Goal: Task Accomplishment & Management: Use online tool/utility

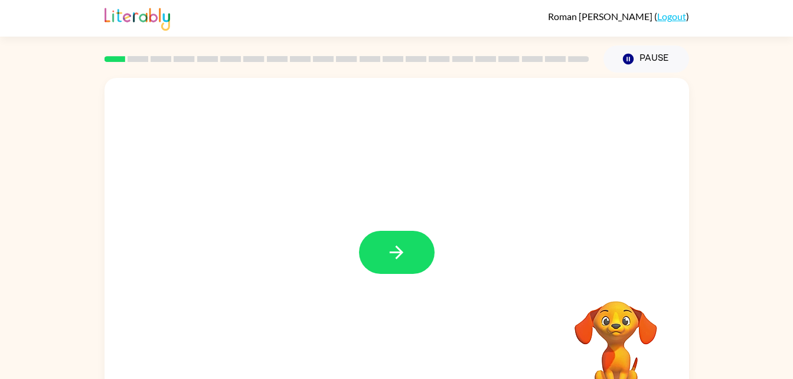
click at [646, 296] on video "Your browser must support playing .mp4 files to use Literably. Please try using…" at bounding box center [616, 342] width 118 height 118
click at [380, 265] on button "button" at bounding box center [397, 252] width 76 height 43
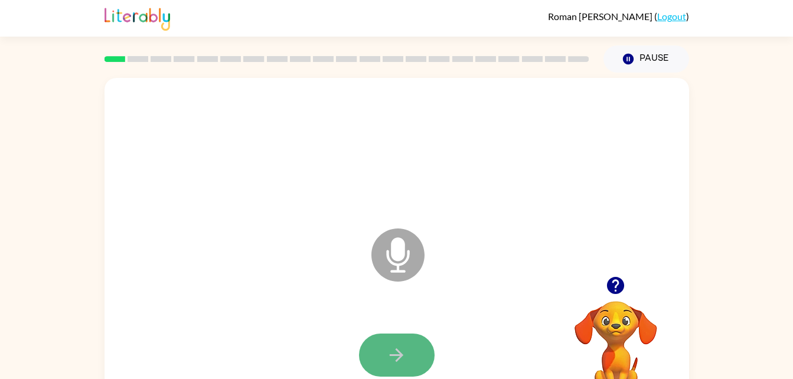
click at [383, 352] on button "button" at bounding box center [397, 355] width 76 height 43
click at [389, 358] on icon "button" at bounding box center [396, 355] width 21 height 21
click at [393, 365] on icon "button" at bounding box center [396, 355] width 21 height 21
click at [401, 346] on icon "button" at bounding box center [396, 355] width 21 height 21
click at [383, 346] on button "button" at bounding box center [397, 355] width 76 height 43
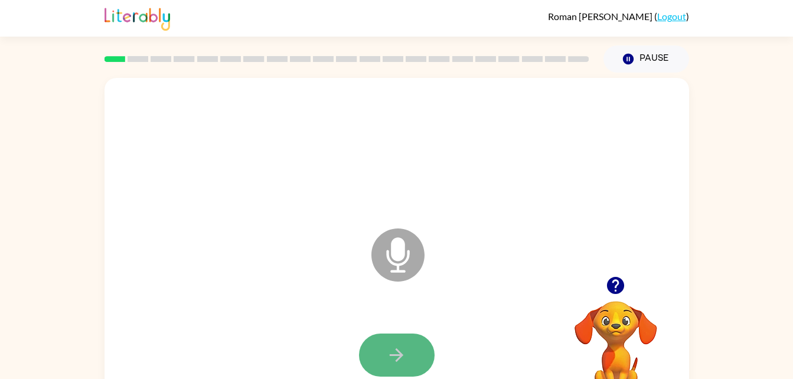
click at [395, 349] on icon "button" at bounding box center [396, 355] width 21 height 21
click at [396, 347] on icon "button" at bounding box center [396, 355] width 21 height 21
click at [409, 347] on button "button" at bounding box center [397, 355] width 76 height 43
click at [382, 344] on button "button" at bounding box center [397, 355] width 76 height 43
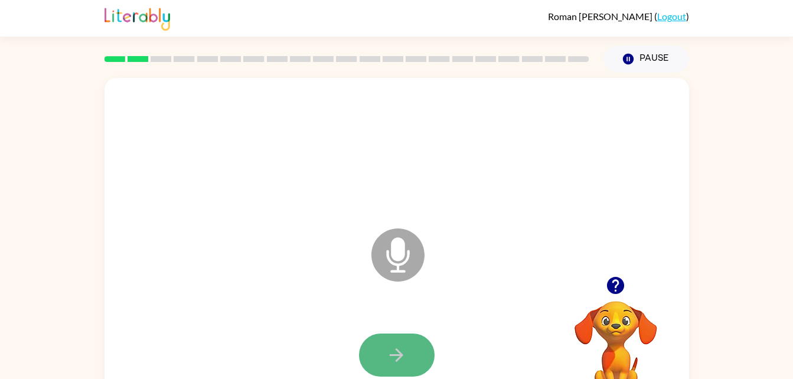
click at [386, 337] on button "button" at bounding box center [397, 355] width 76 height 43
drag, startPoint x: 388, startPoint y: 337, endPoint x: 382, endPoint y: 369, distance: 31.8
click at [382, 369] on button "button" at bounding box center [397, 355] width 76 height 43
click at [403, 349] on icon "button" at bounding box center [396, 355] width 21 height 21
click at [403, 345] on icon "button" at bounding box center [396, 355] width 21 height 21
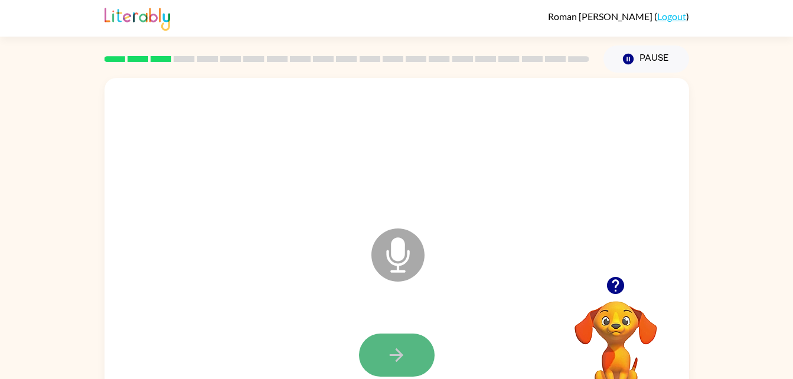
click at [384, 346] on button "button" at bounding box center [397, 355] width 76 height 43
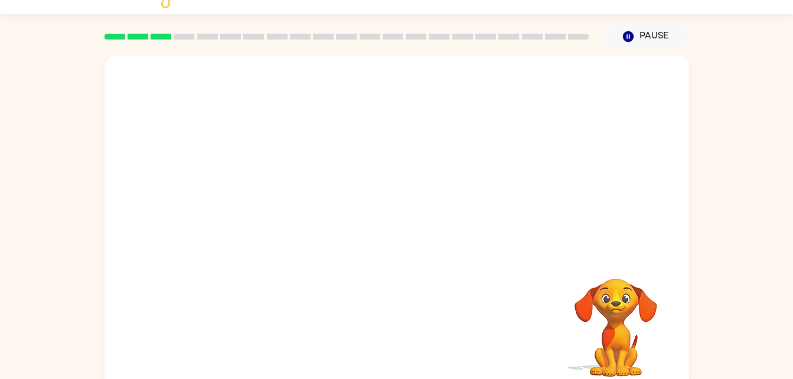
scroll to position [25, 0]
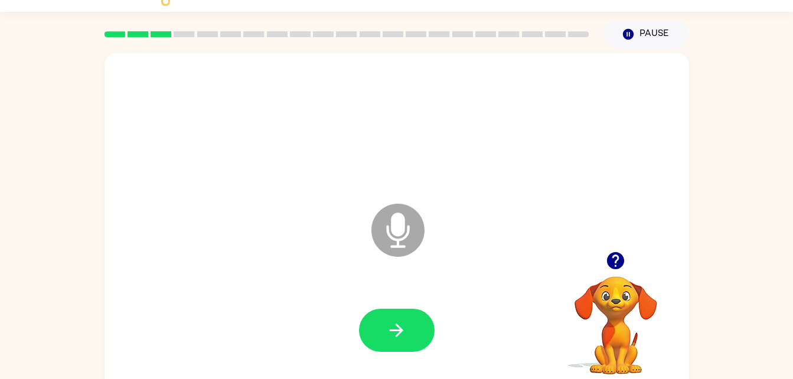
click at [393, 227] on icon "Microphone The Microphone is here when it is your turn to talk" at bounding box center [457, 245] width 177 height 89
click at [393, 347] on button "button" at bounding box center [397, 330] width 76 height 43
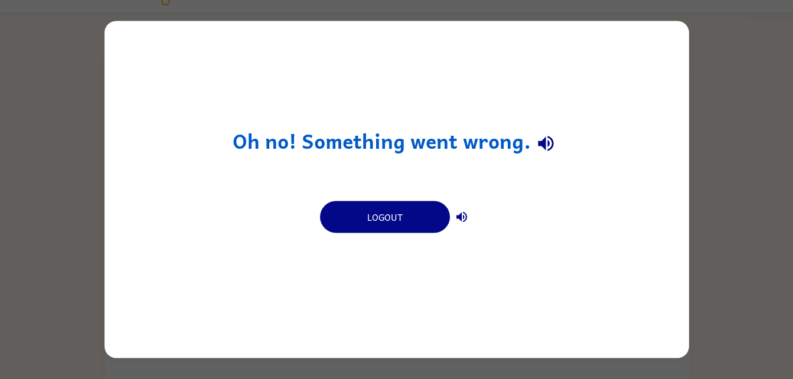
click at [601, 135] on div "Oh no! Something went wrong. Logout" at bounding box center [397, 189] width 585 height 337
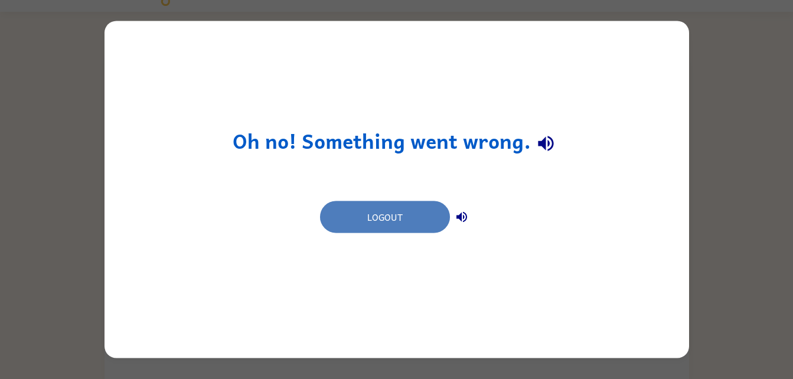
click at [395, 212] on button "Logout" at bounding box center [385, 217] width 130 height 32
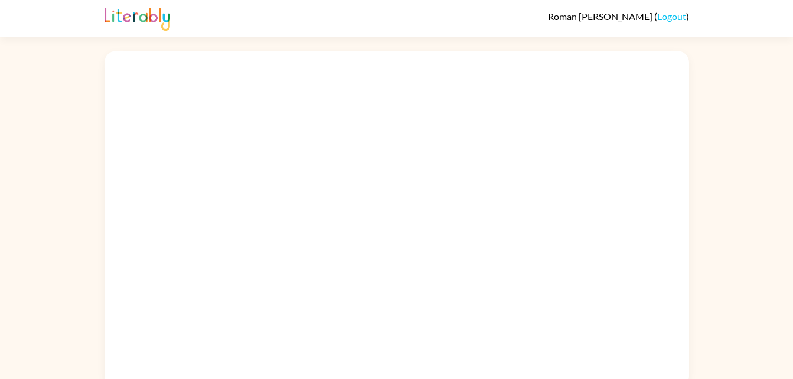
click at [367, 274] on div at bounding box center [397, 219] width 585 height 337
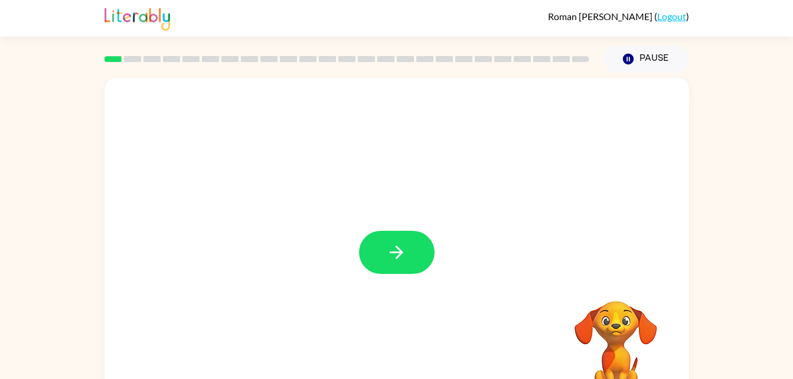
click at [404, 211] on div at bounding box center [397, 246] width 585 height 337
click at [400, 246] on icon "button" at bounding box center [396, 252] width 21 height 21
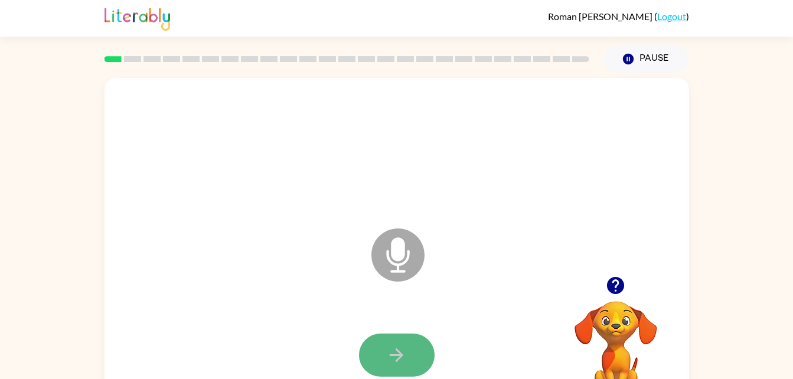
click at [401, 355] on icon "button" at bounding box center [397, 356] width 14 height 14
click at [424, 356] on button "button" at bounding box center [397, 355] width 76 height 43
click at [389, 352] on icon "button" at bounding box center [396, 355] width 21 height 21
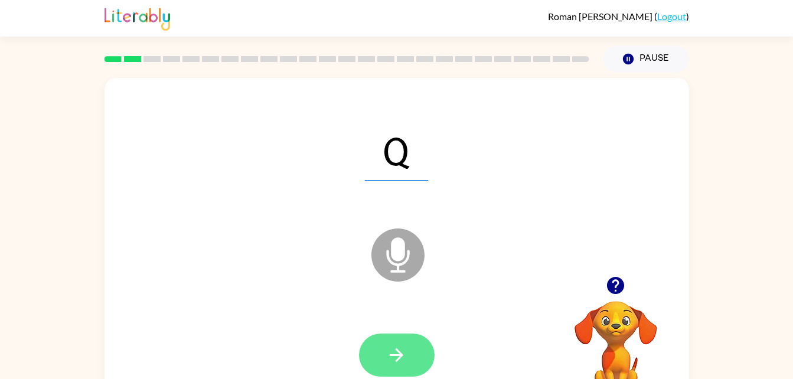
click at [410, 334] on div at bounding box center [396, 355] width 561 height 97
click at [411, 335] on button "button" at bounding box center [397, 355] width 76 height 43
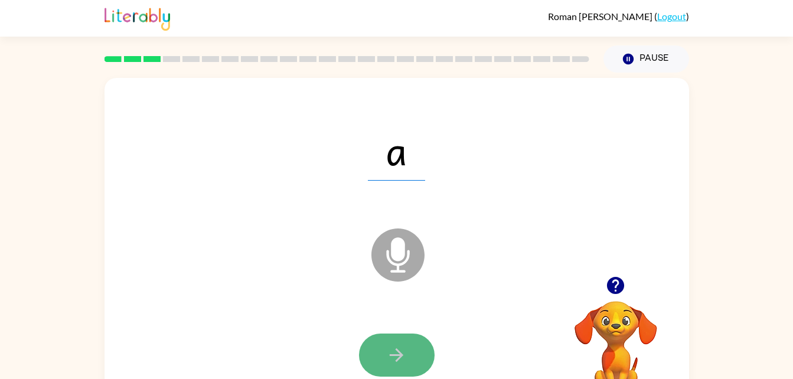
click at [406, 359] on icon "button" at bounding box center [396, 355] width 21 height 21
click at [399, 359] on icon "button" at bounding box center [397, 356] width 14 height 14
click at [393, 346] on icon "button" at bounding box center [396, 355] width 21 height 21
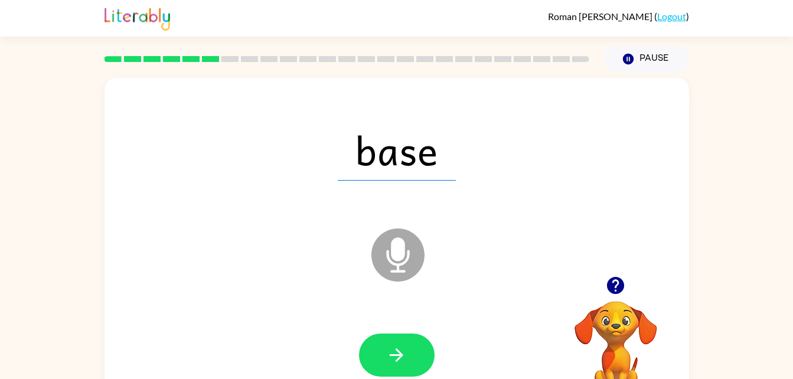
click at [393, 346] on icon "button" at bounding box center [396, 355] width 21 height 21
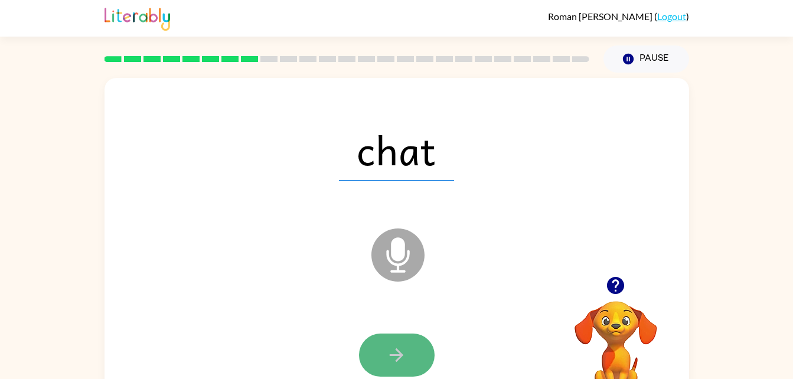
click at [390, 359] on icon "button" at bounding box center [396, 355] width 21 height 21
click at [393, 371] on button "button" at bounding box center [397, 355] width 76 height 43
click at [382, 349] on button "button" at bounding box center [397, 355] width 76 height 43
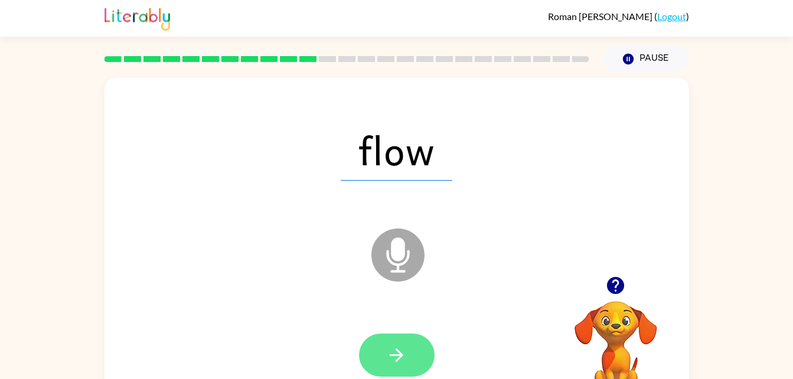
click at [392, 361] on icon "button" at bounding box center [396, 355] width 21 height 21
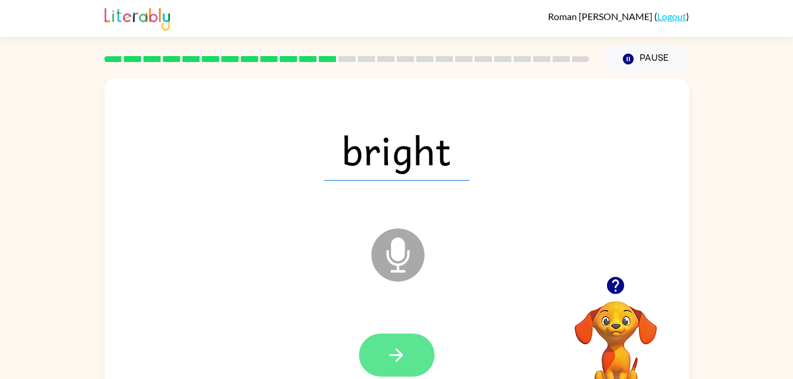
click at [393, 364] on icon "button" at bounding box center [396, 355] width 21 height 21
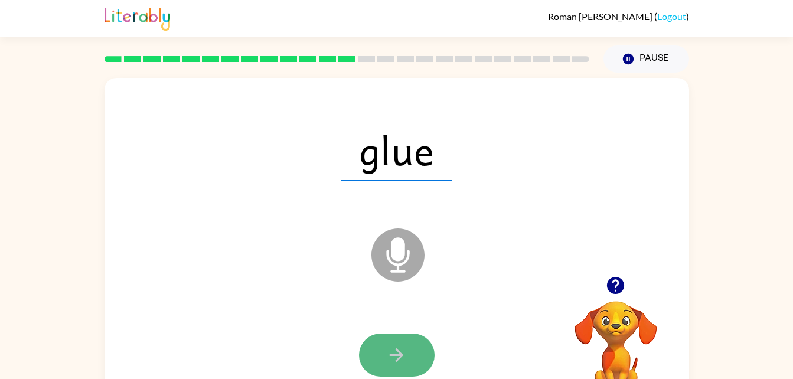
click at [392, 365] on icon "button" at bounding box center [396, 355] width 21 height 21
click at [398, 360] on icon "button" at bounding box center [397, 356] width 14 height 14
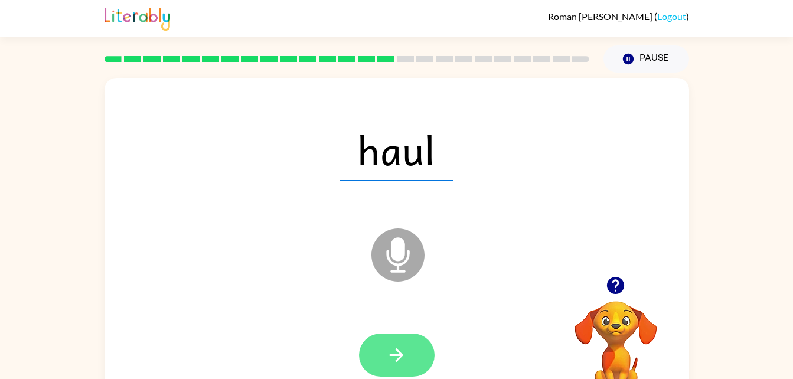
click at [389, 359] on icon "button" at bounding box center [396, 355] width 21 height 21
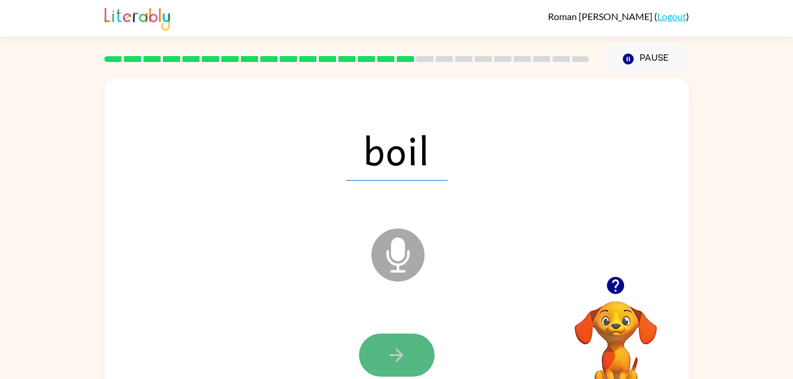
click at [420, 350] on button "button" at bounding box center [397, 355] width 76 height 43
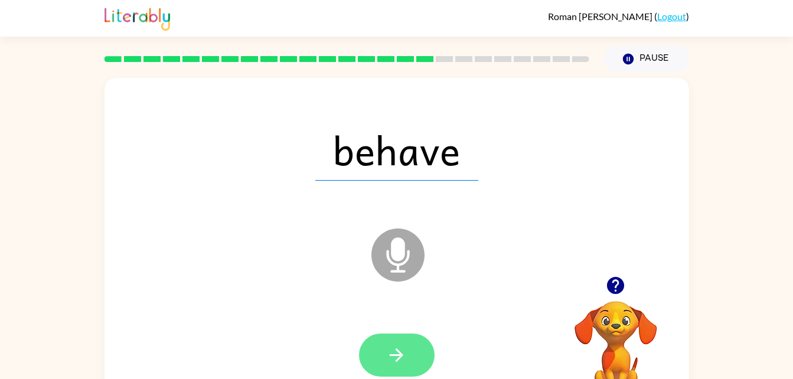
click at [389, 352] on icon "button" at bounding box center [396, 355] width 21 height 21
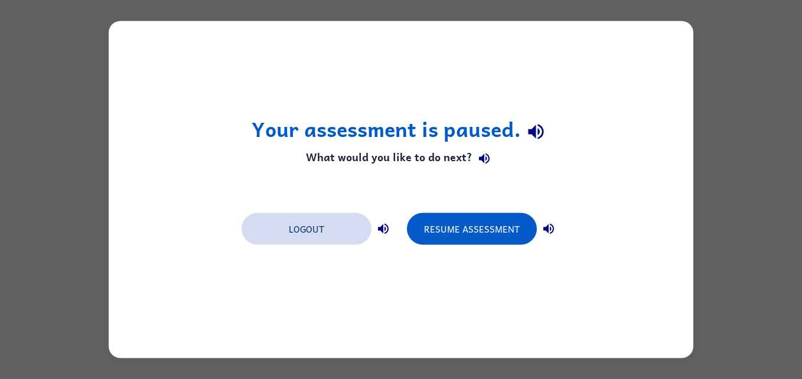
click at [302, 238] on button "Logout" at bounding box center [307, 229] width 130 height 32
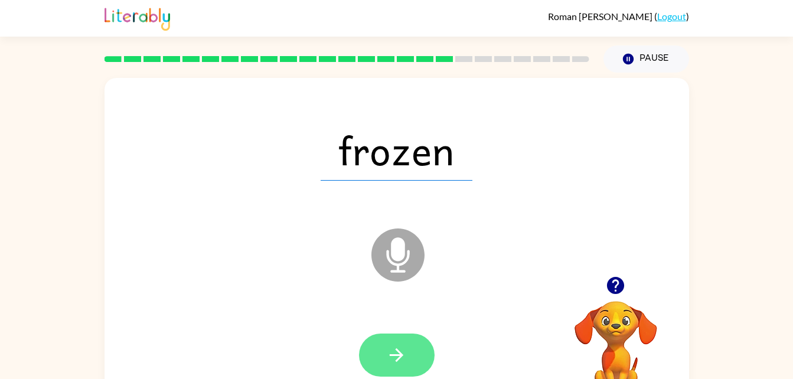
click at [419, 347] on button "button" at bounding box center [397, 355] width 76 height 43
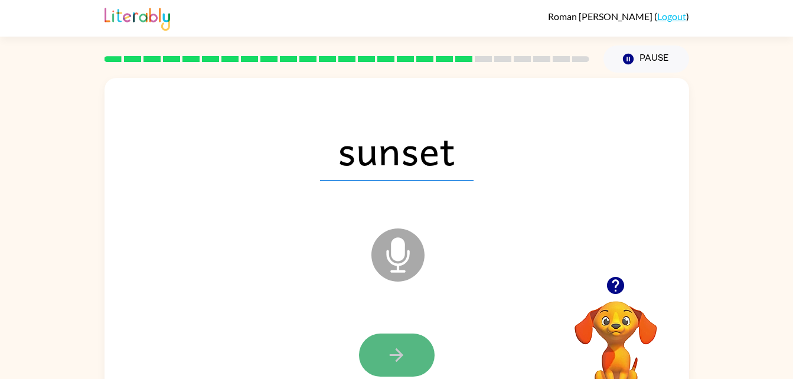
click at [406, 360] on icon "button" at bounding box center [396, 355] width 21 height 21
click at [406, 349] on icon "button" at bounding box center [396, 355] width 21 height 21
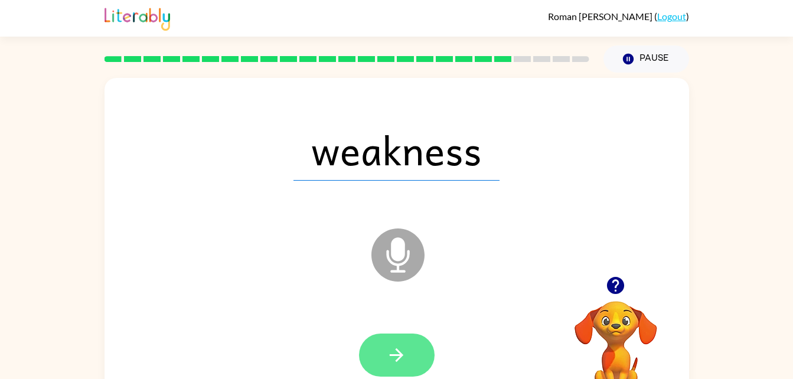
click at [408, 353] on button "button" at bounding box center [397, 355] width 76 height 43
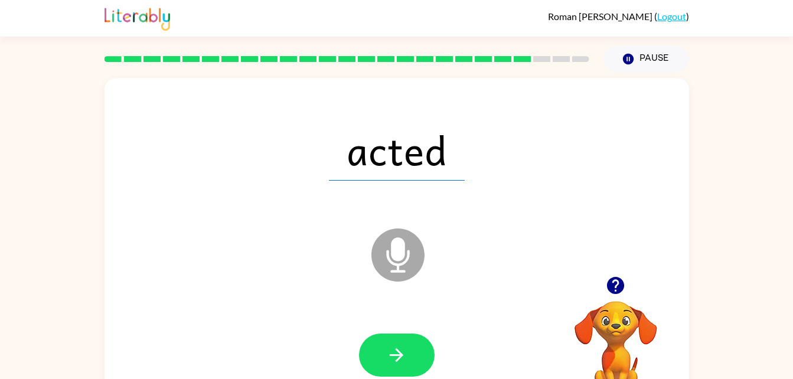
drag, startPoint x: 407, startPoint y: 354, endPoint x: 388, endPoint y: 281, distance: 75.8
click at [388, 281] on div "acted Microphone The Microphone is here when it is your turn to talk" at bounding box center [397, 246] width 585 height 337
drag, startPoint x: 386, startPoint y: 316, endPoint x: 384, endPoint y: 339, distance: 22.5
click at [384, 339] on button "button" at bounding box center [397, 355] width 76 height 43
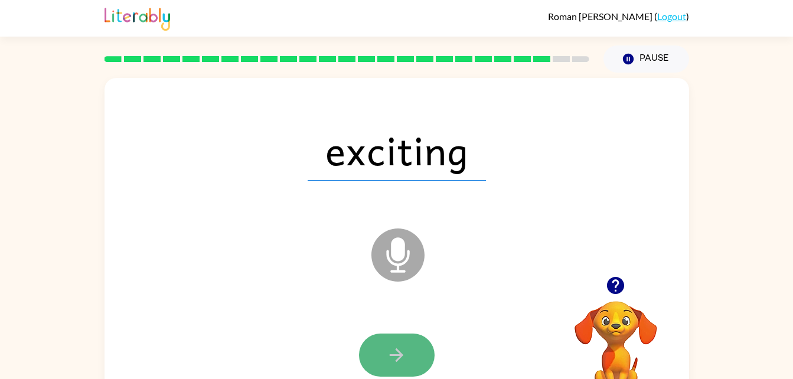
click at [392, 340] on button "button" at bounding box center [397, 355] width 76 height 43
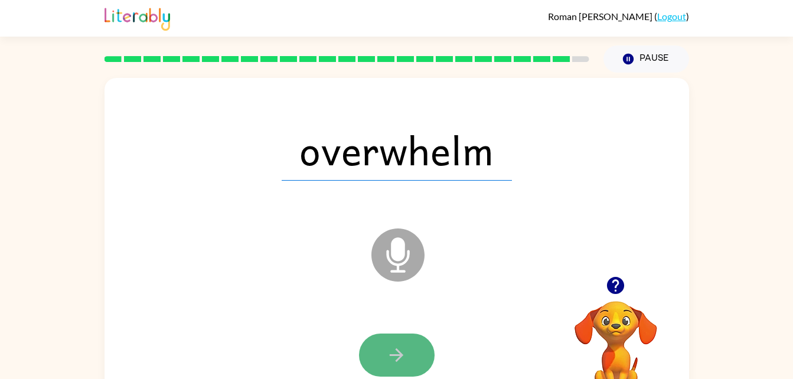
click at [386, 347] on icon "button" at bounding box center [396, 355] width 21 height 21
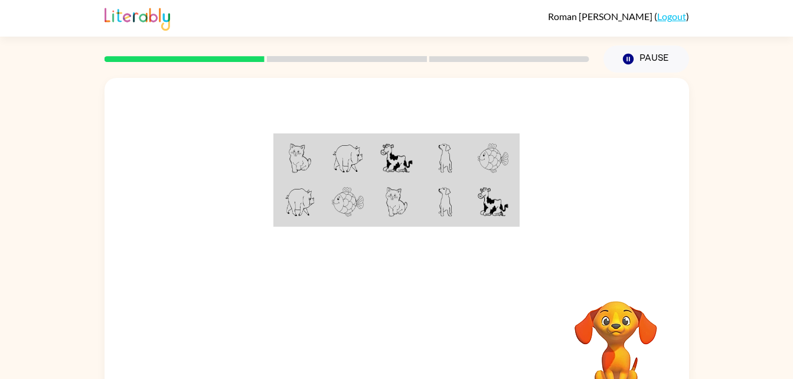
click at [496, 151] on img at bounding box center [493, 159] width 31 height 30
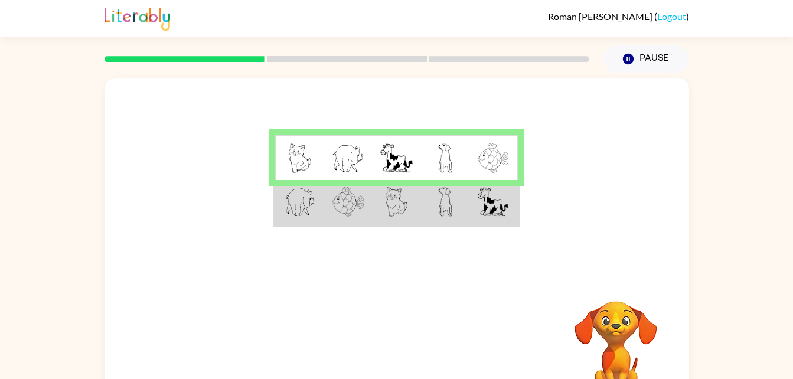
click at [375, 318] on div "Your browser must support playing .mp4 files to use Literably. Please try using…" at bounding box center [397, 348] width 585 height 133
click at [432, 195] on td at bounding box center [445, 202] width 48 height 45
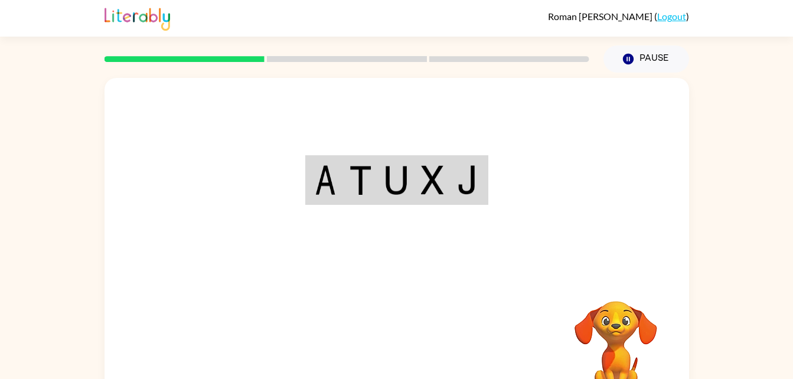
drag, startPoint x: 398, startPoint y: 328, endPoint x: 221, endPoint y: 344, distance: 178.0
click at [221, 344] on div "Your browser must support playing .mp4 files to use Literably. Please try using…" at bounding box center [397, 246] width 585 height 337
click at [543, 180] on div at bounding box center [397, 177] width 585 height 198
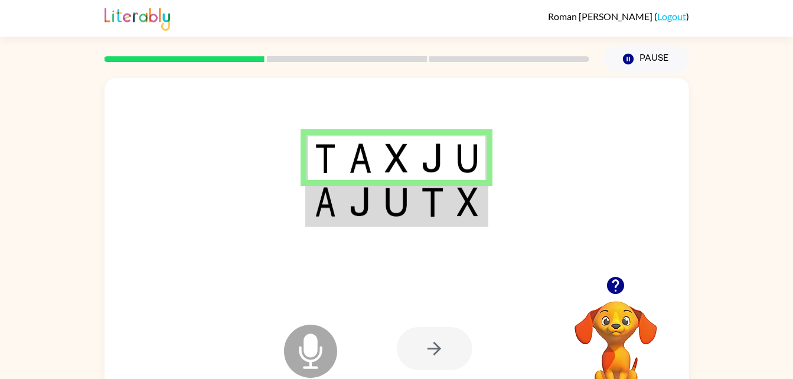
click at [443, 355] on div at bounding box center [435, 348] width 76 height 43
click at [300, 344] on icon at bounding box center [310, 351] width 53 height 53
click at [439, 341] on div at bounding box center [435, 348] width 76 height 43
click at [370, 204] on img at bounding box center [360, 202] width 22 height 30
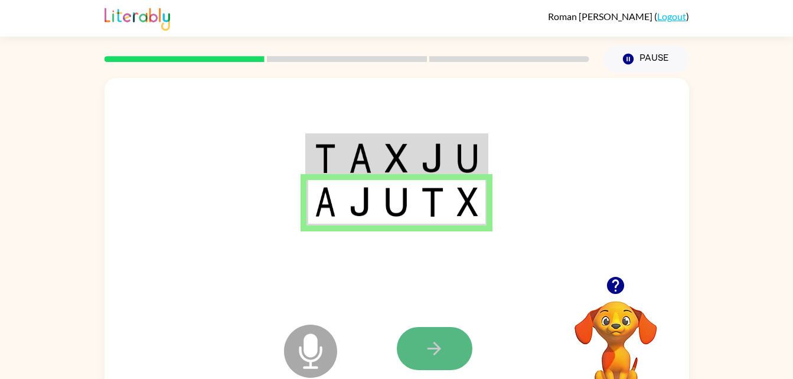
click at [436, 349] on icon "button" at bounding box center [435, 349] width 14 height 14
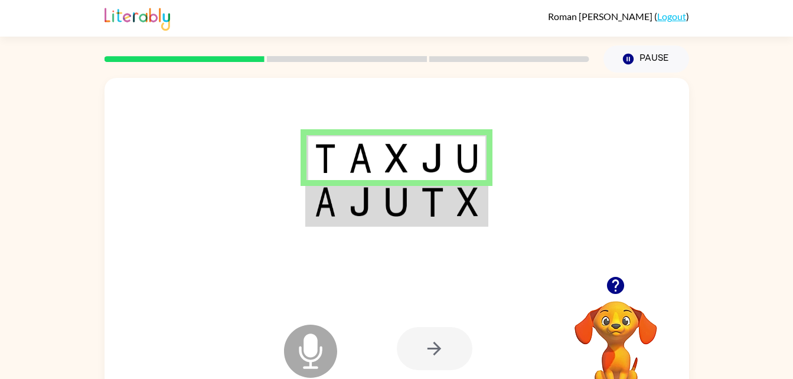
click at [431, 214] on td at bounding box center [433, 202] width 36 height 45
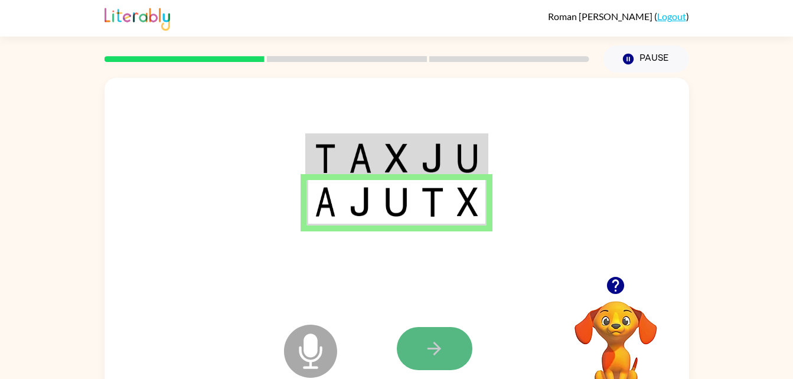
click at [441, 358] on icon "button" at bounding box center [434, 349] width 21 height 21
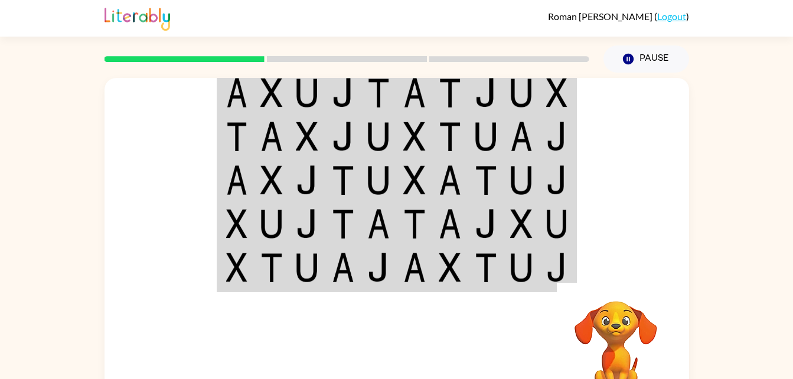
click at [312, 80] on img at bounding box center [307, 93] width 22 height 30
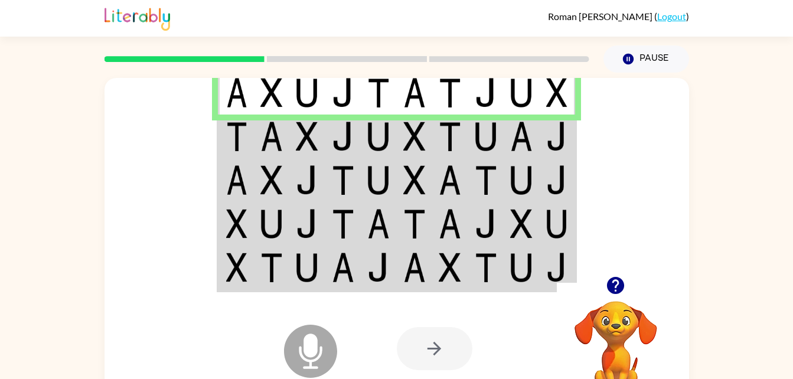
click at [335, 135] on img at bounding box center [343, 137] width 22 height 30
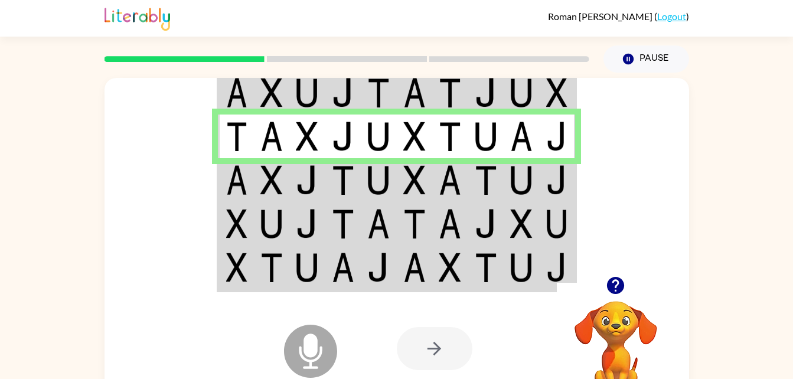
click at [254, 165] on td at bounding box center [272, 180] width 36 height 44
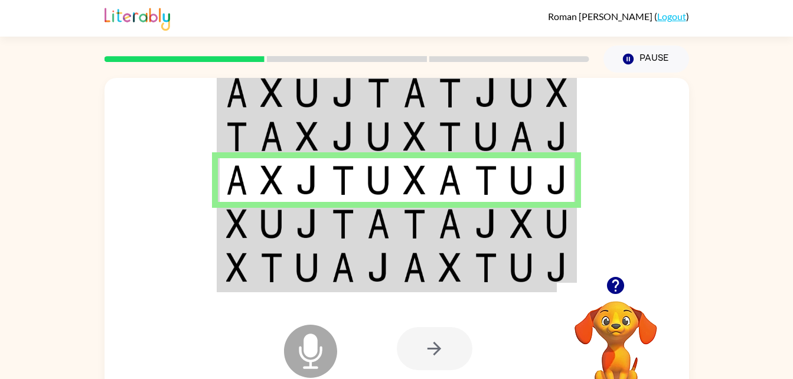
click at [266, 221] on img at bounding box center [272, 224] width 22 height 30
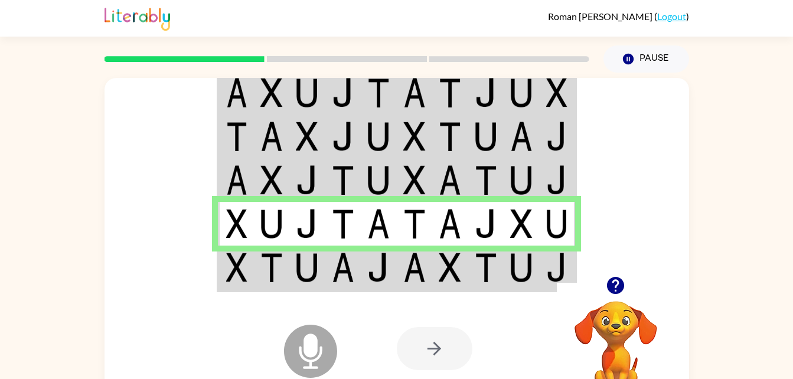
click at [402, 269] on td at bounding box center [415, 268] width 36 height 45
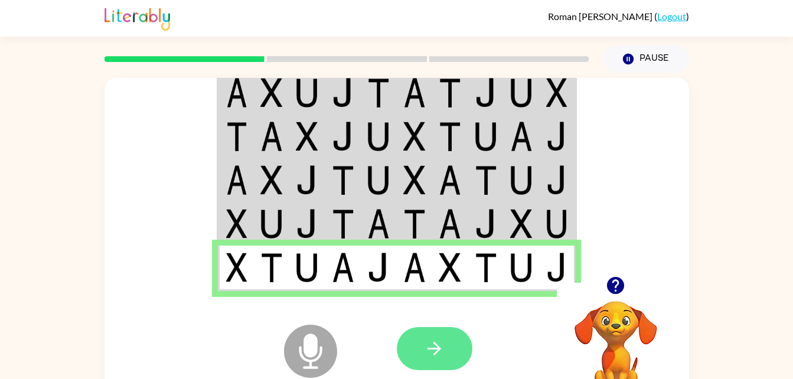
click at [419, 354] on button "button" at bounding box center [435, 348] width 76 height 43
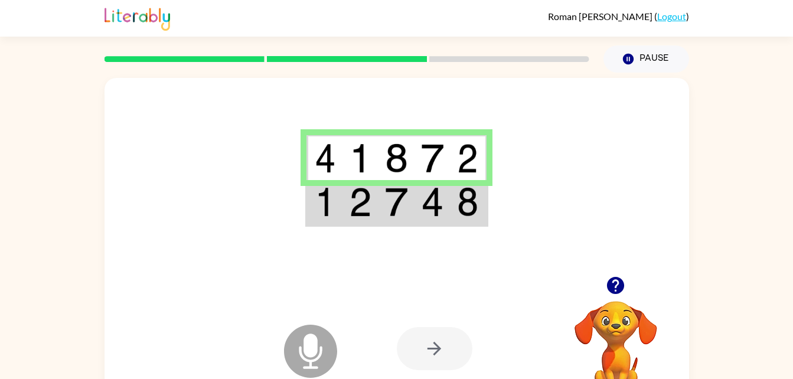
click at [522, 122] on div at bounding box center [397, 177] width 585 height 198
click at [402, 199] on img at bounding box center [396, 202] width 22 height 30
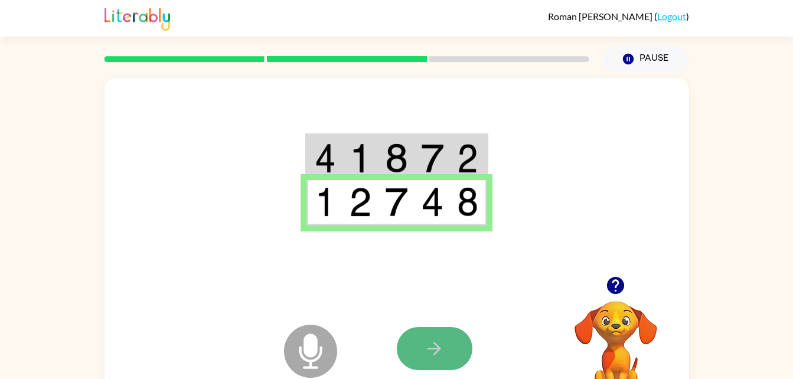
click at [453, 340] on button "button" at bounding box center [435, 348] width 76 height 43
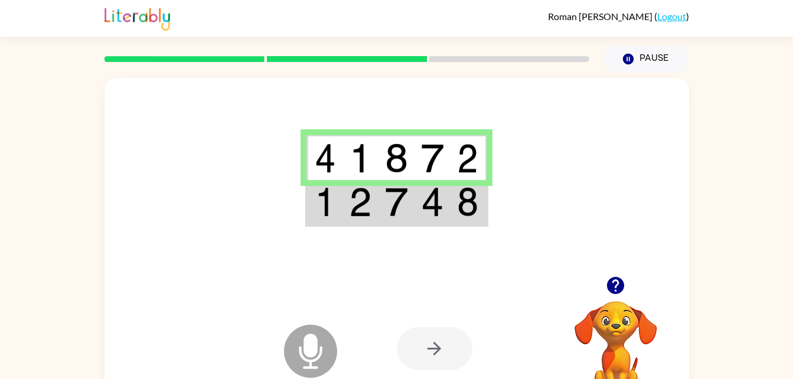
click at [394, 209] on img at bounding box center [396, 202] width 22 height 30
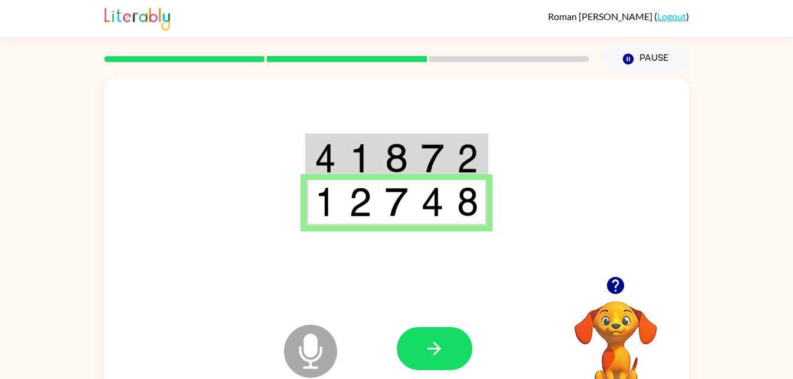
click at [419, 373] on icon "Microphone The Microphone is here when it is your turn to talk" at bounding box center [369, 366] width 177 height 89
click at [421, 364] on button "button" at bounding box center [435, 348] width 76 height 43
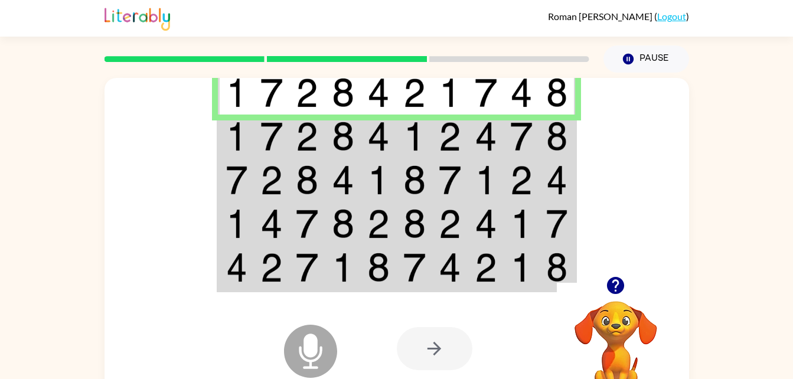
click at [271, 134] on img at bounding box center [272, 137] width 22 height 30
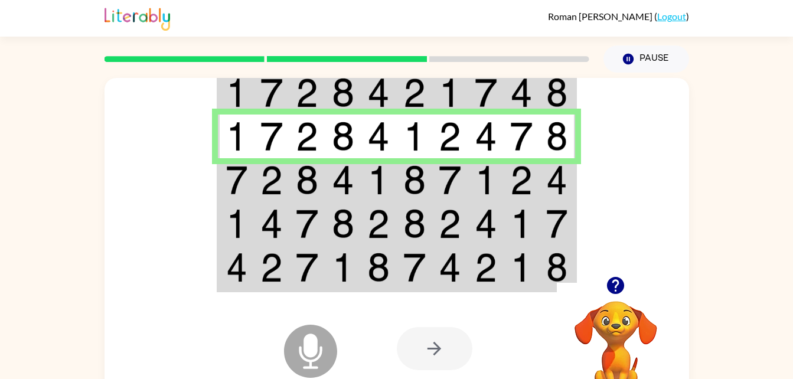
click at [289, 190] on td at bounding box center [272, 180] width 36 height 44
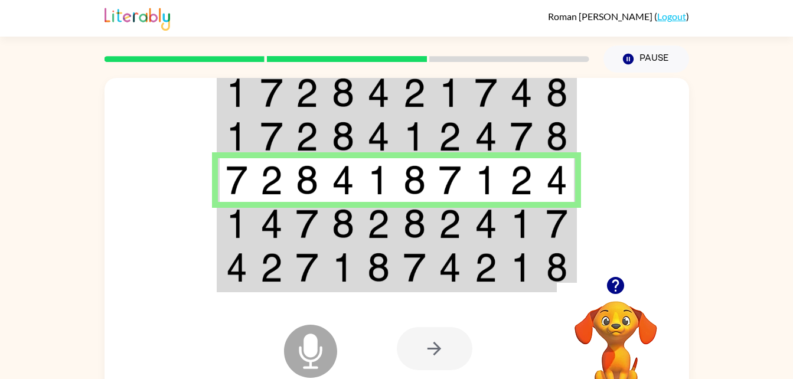
click at [246, 227] on img at bounding box center [236, 224] width 21 height 30
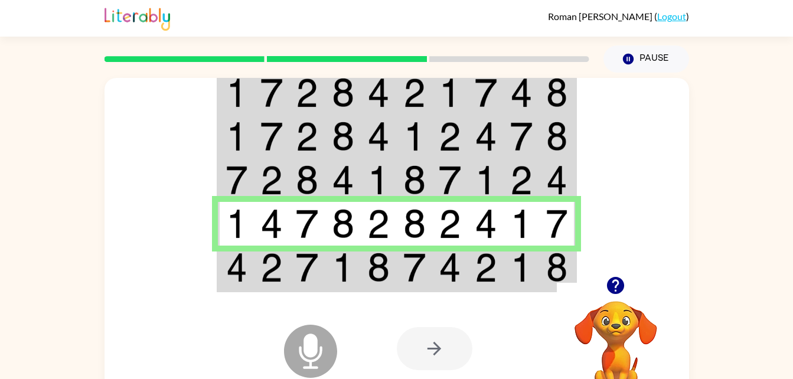
click at [330, 245] on td at bounding box center [344, 224] width 36 height 44
click at [324, 263] on td at bounding box center [307, 268] width 36 height 45
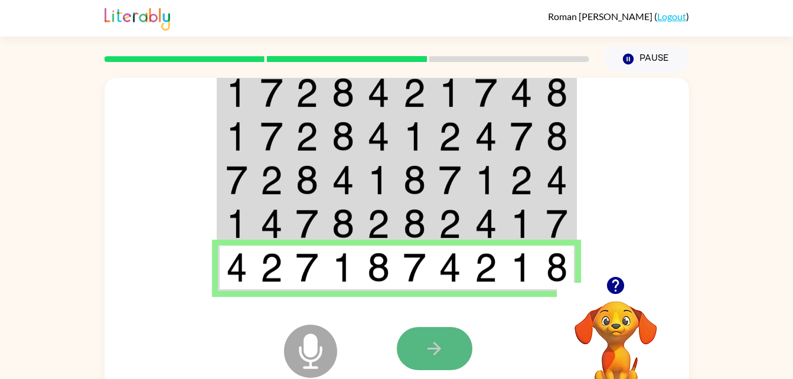
click at [434, 369] on button "button" at bounding box center [435, 348] width 76 height 43
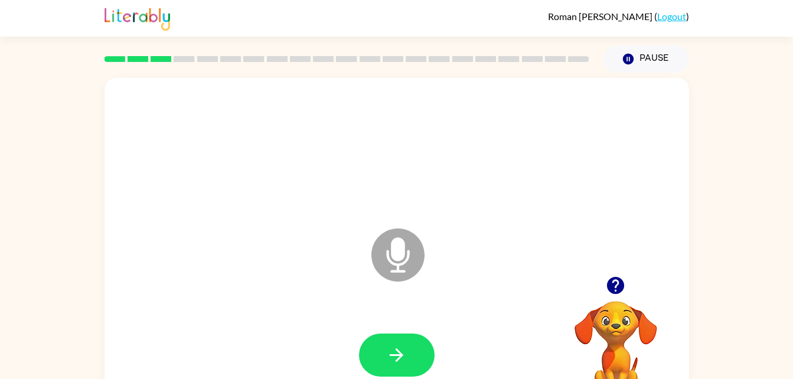
drag, startPoint x: 395, startPoint y: 359, endPoint x: 361, endPoint y: 359, distance: 34.3
click at [361, 359] on button "button" at bounding box center [397, 355] width 76 height 43
click at [381, 340] on button "button" at bounding box center [397, 355] width 76 height 43
click at [380, 337] on button "button" at bounding box center [397, 355] width 76 height 43
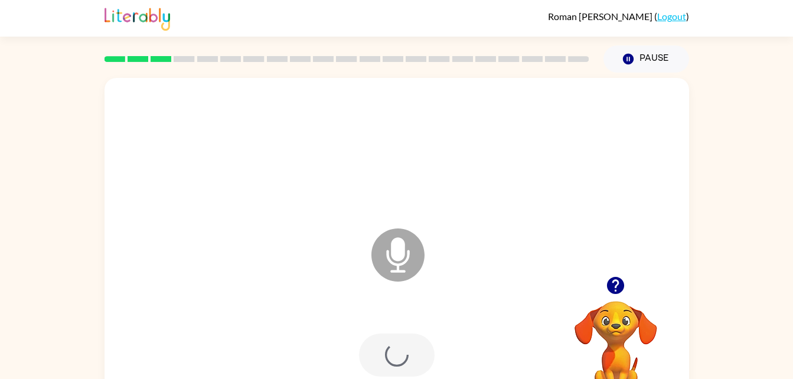
click at [380, 337] on div at bounding box center [397, 355] width 76 height 43
click at [388, 334] on button "button" at bounding box center [397, 355] width 76 height 43
click at [406, 349] on icon "button" at bounding box center [396, 355] width 21 height 21
click at [389, 342] on button "button" at bounding box center [397, 355] width 76 height 43
click at [393, 347] on icon "button" at bounding box center [396, 355] width 21 height 21
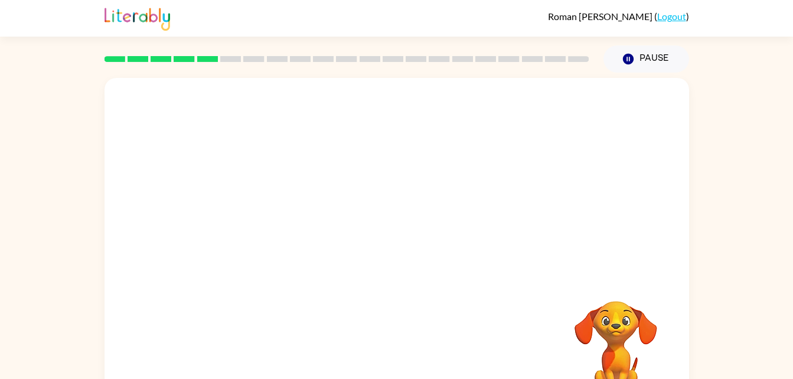
click at [435, 256] on div at bounding box center [397, 177] width 585 height 198
click at [460, 336] on div "Your browser must support playing .mp4 files to use Literably. Please try using…" at bounding box center [397, 246] width 585 height 337
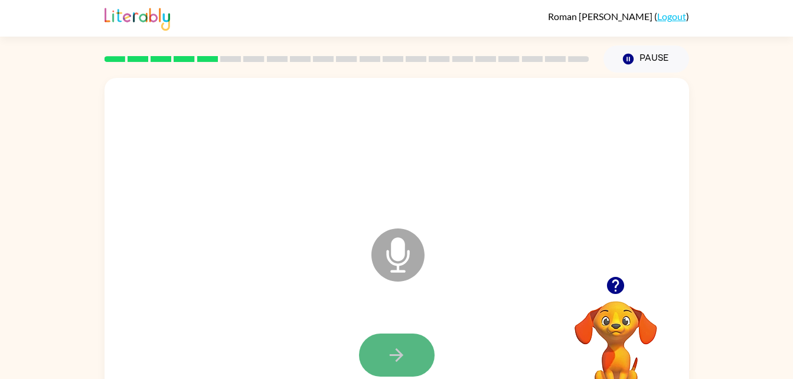
click at [395, 336] on button "button" at bounding box center [397, 355] width 76 height 43
click at [401, 348] on icon "button" at bounding box center [396, 355] width 21 height 21
click at [393, 362] on icon "button" at bounding box center [396, 355] width 21 height 21
click at [383, 347] on button "button" at bounding box center [397, 355] width 76 height 43
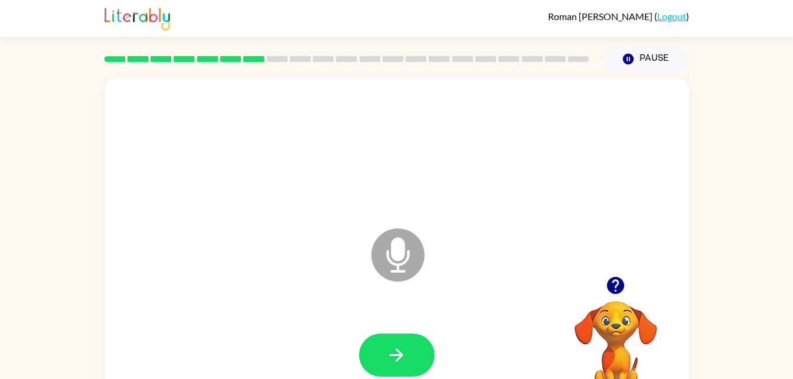
drag, startPoint x: 414, startPoint y: 339, endPoint x: 414, endPoint y: 350, distance: 10.7
click at [414, 339] on button "button" at bounding box center [397, 355] width 76 height 43
click at [396, 359] on icon "button" at bounding box center [396, 355] width 21 height 21
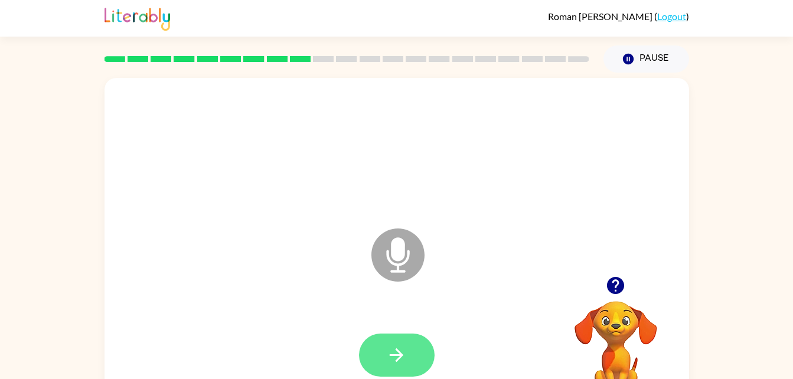
drag, startPoint x: 412, startPoint y: 350, endPoint x: 378, endPoint y: 362, distance: 35.7
click at [378, 362] on button "button" at bounding box center [397, 355] width 76 height 43
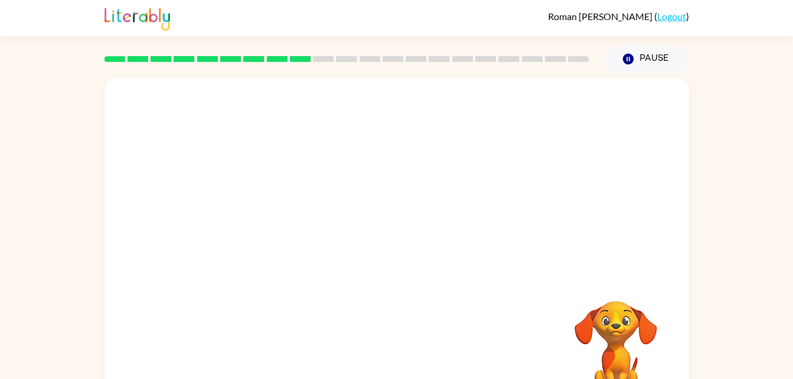
click at [293, 238] on div at bounding box center [368, 225] width 505 height 43
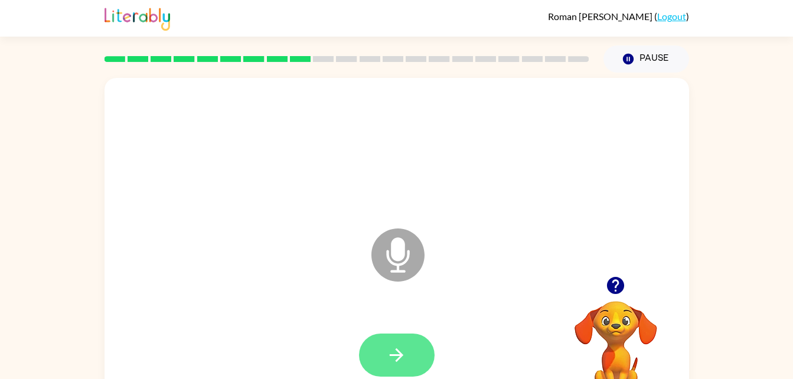
click at [382, 356] on button "button" at bounding box center [397, 355] width 76 height 43
click at [398, 351] on icon "button" at bounding box center [397, 356] width 14 height 14
click at [381, 355] on button "button" at bounding box center [397, 355] width 76 height 43
click at [405, 340] on button "button" at bounding box center [397, 355] width 76 height 43
click at [397, 355] on icon "button" at bounding box center [397, 356] width 14 height 14
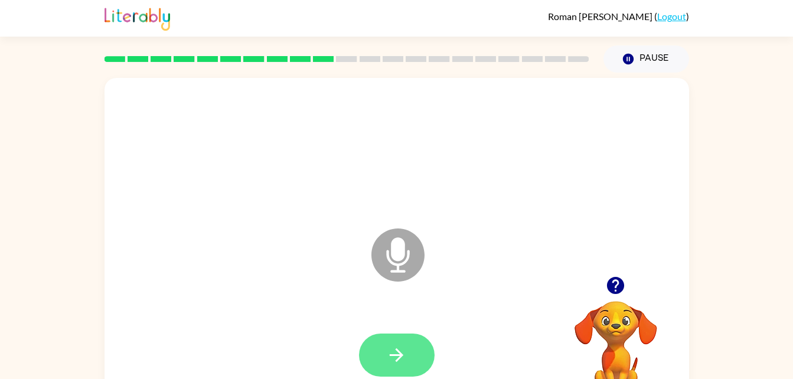
click at [393, 340] on button "button" at bounding box center [397, 355] width 76 height 43
click at [411, 367] on button "button" at bounding box center [397, 355] width 76 height 43
drag, startPoint x: 392, startPoint y: 348, endPoint x: 377, endPoint y: 355, distance: 16.9
click at [377, 355] on button "button" at bounding box center [397, 355] width 76 height 43
click at [401, 357] on icon "button" at bounding box center [397, 356] width 14 height 14
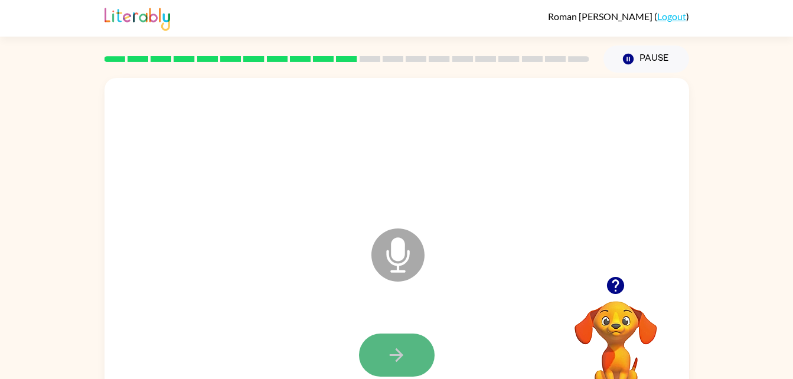
click at [401, 350] on icon "button" at bounding box center [396, 355] width 21 height 21
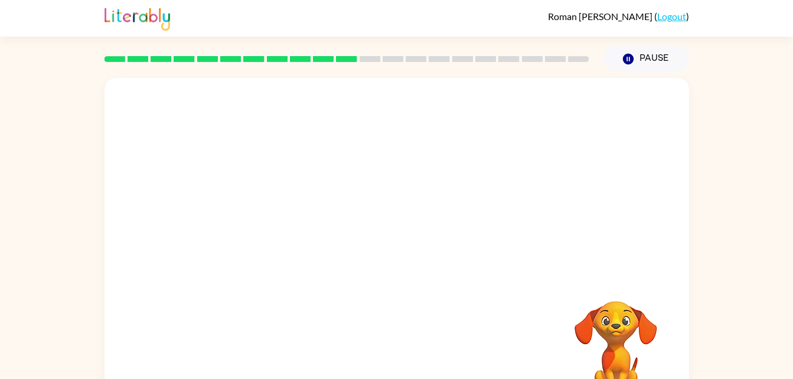
click at [402, 350] on div at bounding box center [396, 355] width 561 height 97
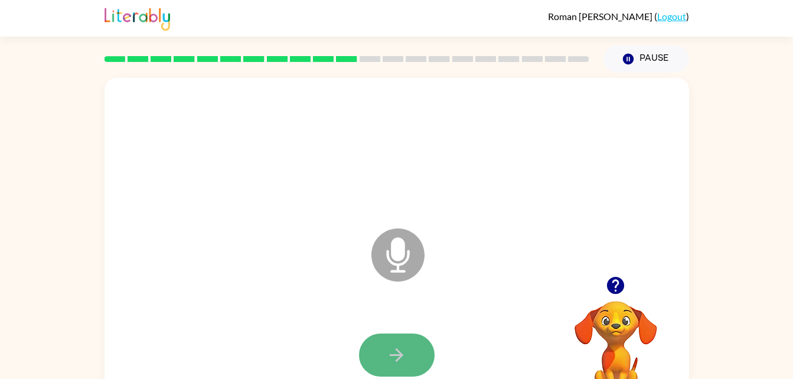
click at [401, 351] on icon "button" at bounding box center [396, 355] width 21 height 21
click at [407, 347] on button "button" at bounding box center [397, 355] width 76 height 43
click at [389, 349] on icon "button" at bounding box center [396, 355] width 21 height 21
click at [406, 345] on icon "button" at bounding box center [396, 355] width 21 height 21
drag, startPoint x: 400, startPoint y: 348, endPoint x: 393, endPoint y: 349, distance: 7.2
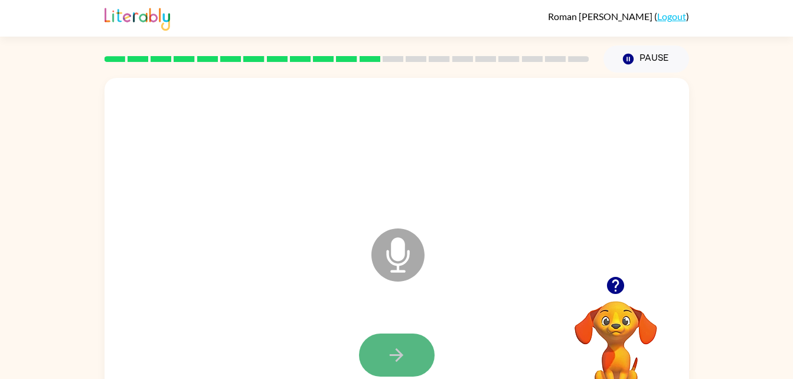
click at [393, 349] on icon "button" at bounding box center [396, 355] width 21 height 21
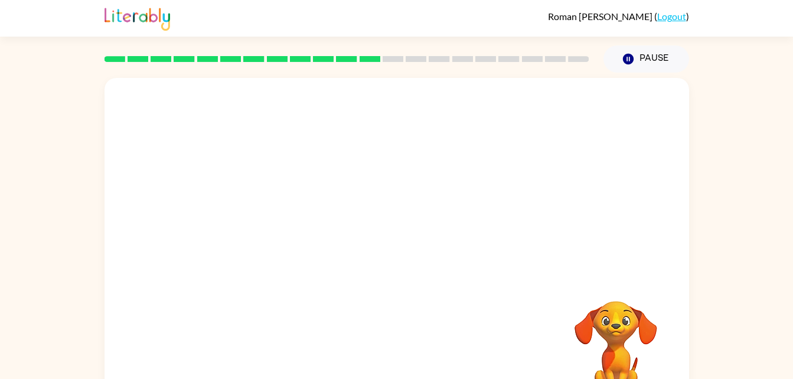
click at [402, 324] on div at bounding box center [396, 355] width 561 height 97
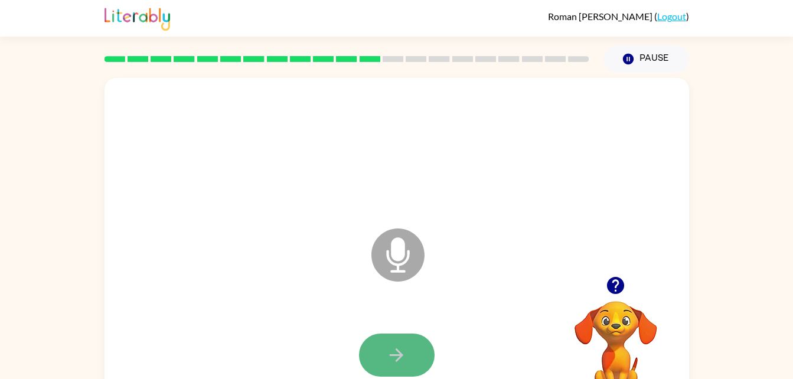
click at [406, 349] on icon "button" at bounding box center [396, 355] width 21 height 21
click at [396, 343] on button "button" at bounding box center [397, 355] width 76 height 43
click at [403, 356] on icon "button" at bounding box center [396, 355] width 21 height 21
click at [376, 357] on button "button" at bounding box center [397, 355] width 76 height 43
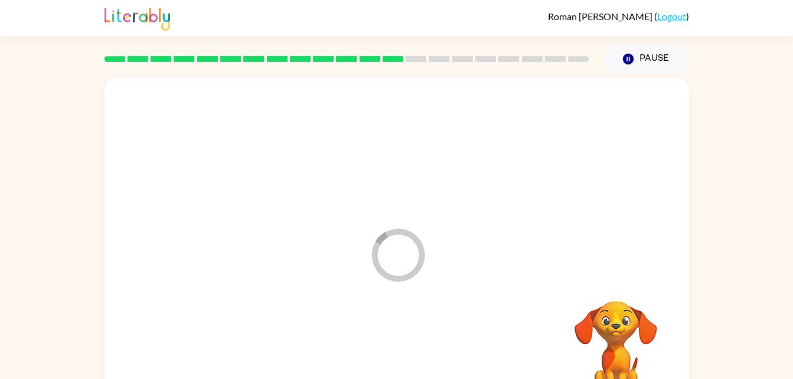
click at [376, 357] on div at bounding box center [396, 355] width 561 height 97
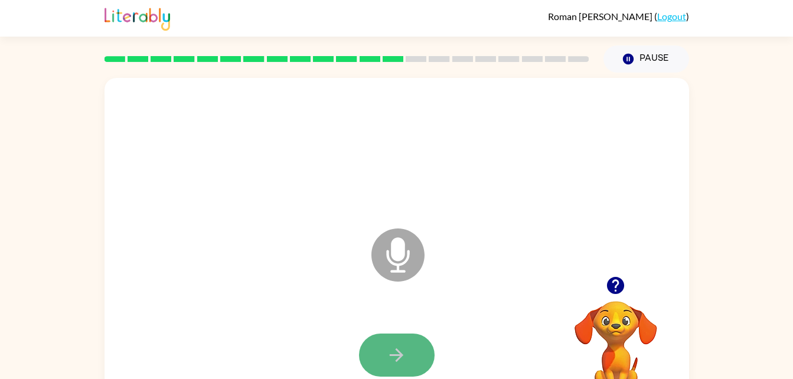
click at [393, 362] on icon "button" at bounding box center [396, 355] width 21 height 21
click at [401, 354] on icon "button" at bounding box center [397, 356] width 14 height 14
click at [405, 348] on icon "button" at bounding box center [396, 355] width 21 height 21
click at [389, 360] on icon "button" at bounding box center [396, 355] width 21 height 21
click at [375, 353] on button "button" at bounding box center [397, 355] width 76 height 43
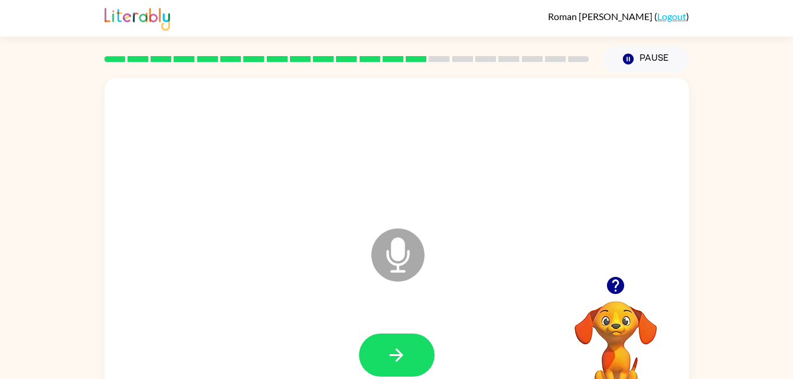
drag, startPoint x: 403, startPoint y: 349, endPoint x: 379, endPoint y: 349, distance: 23.6
click at [379, 349] on button "button" at bounding box center [397, 355] width 76 height 43
click at [416, 353] on button "button" at bounding box center [397, 355] width 76 height 43
click at [397, 357] on icon "button" at bounding box center [396, 355] width 21 height 21
drag, startPoint x: 379, startPoint y: 328, endPoint x: 387, endPoint y: 346, distance: 19.0
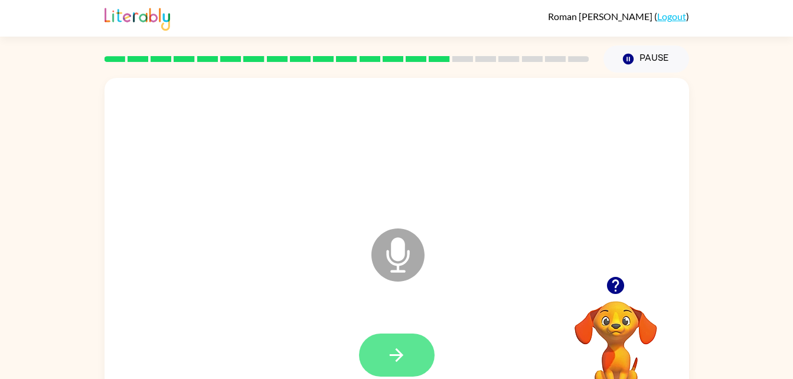
click at [387, 346] on div at bounding box center [396, 355] width 561 height 97
drag, startPoint x: 384, startPoint y: 354, endPoint x: 330, endPoint y: 401, distance: 72.0
click at [330, 379] on html "Roman Baumgarden ( Logout ) Pause Pause Microphone The Microphone is here when …" at bounding box center [396, 207] width 793 height 415
click at [371, 357] on button "button" at bounding box center [397, 355] width 76 height 43
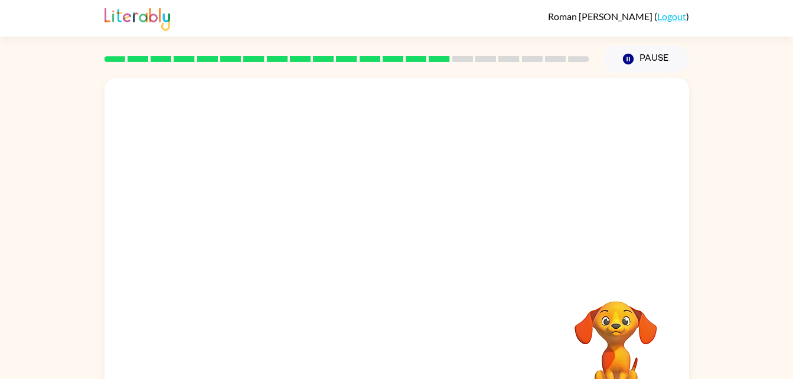
click at [371, 357] on div at bounding box center [396, 355] width 561 height 97
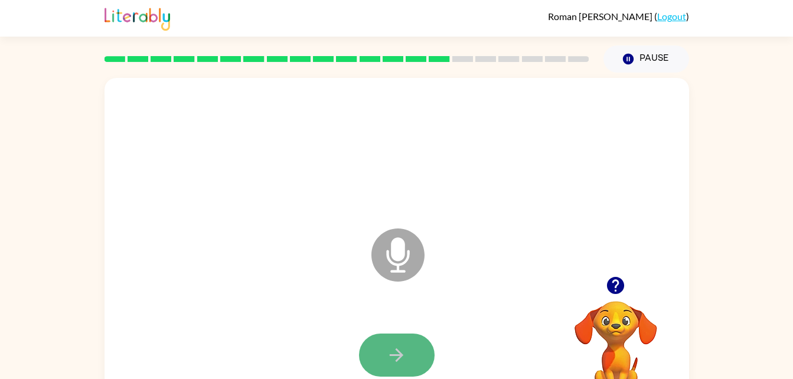
click at [392, 356] on icon "button" at bounding box center [397, 356] width 14 height 14
click at [396, 342] on button "button" at bounding box center [397, 355] width 76 height 43
click at [394, 357] on icon "button" at bounding box center [396, 355] width 21 height 21
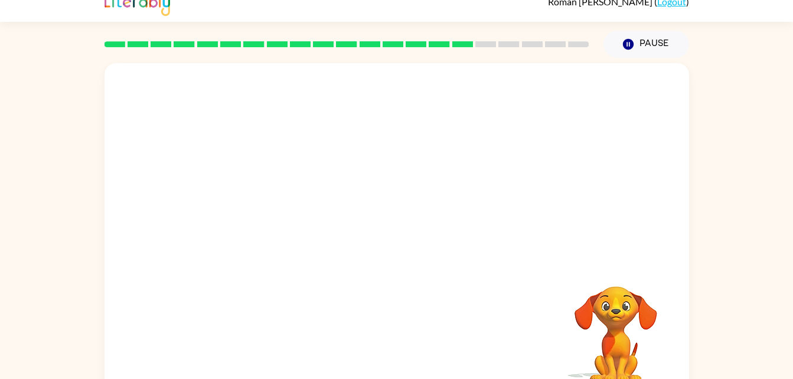
scroll to position [16, 0]
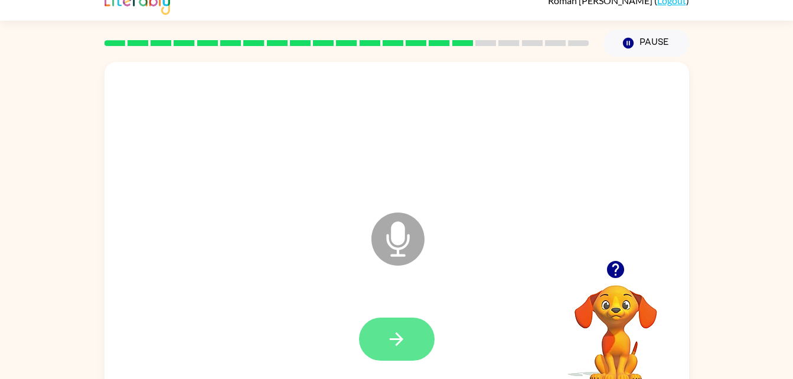
click at [383, 337] on button "button" at bounding box center [397, 339] width 76 height 43
click at [365, 345] on button "button" at bounding box center [397, 339] width 76 height 43
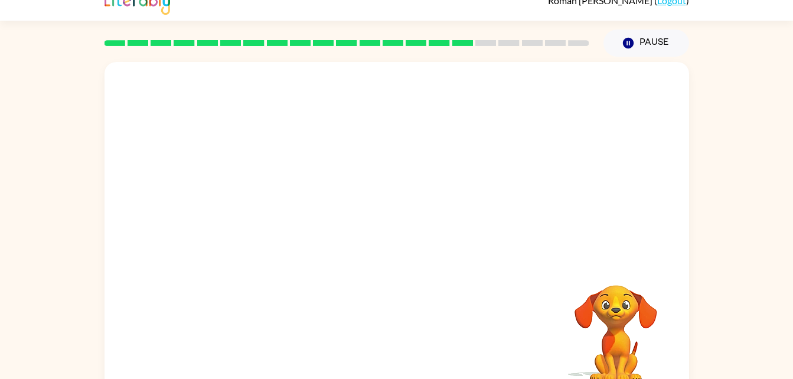
click at [434, 253] on div at bounding box center [396, 236] width 561 height 97
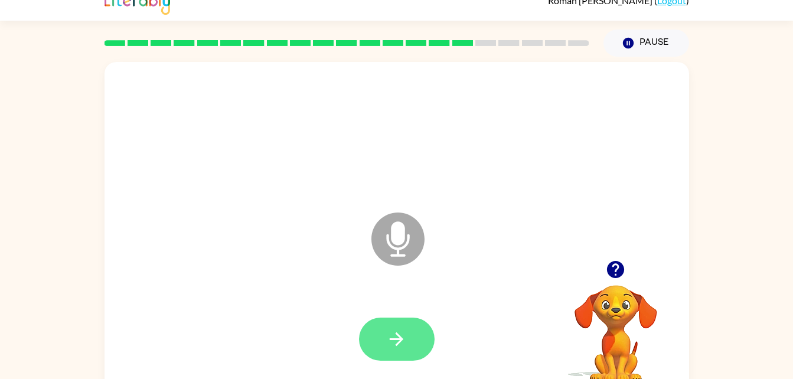
click at [406, 340] on icon "button" at bounding box center [396, 339] width 21 height 21
click at [379, 347] on button "button" at bounding box center [397, 339] width 76 height 43
click at [401, 313] on div at bounding box center [396, 339] width 561 height 97
click at [402, 330] on icon "button" at bounding box center [396, 339] width 21 height 21
click at [397, 327] on button "button" at bounding box center [397, 339] width 76 height 43
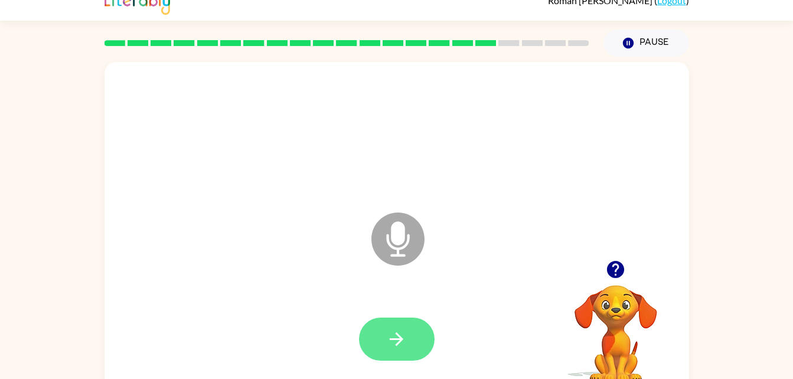
drag, startPoint x: 421, startPoint y: 275, endPoint x: 388, endPoint y: 343, distance: 75.3
click at [388, 343] on div "Microphone The Microphone is here when it is your turn to talk" at bounding box center [397, 230] width 585 height 337
click at [395, 336] on icon "button" at bounding box center [396, 339] width 21 height 21
click at [409, 295] on icon "Microphone The Microphone is here when it is your turn to talk" at bounding box center [457, 254] width 177 height 89
click at [392, 350] on button "button" at bounding box center [397, 339] width 76 height 43
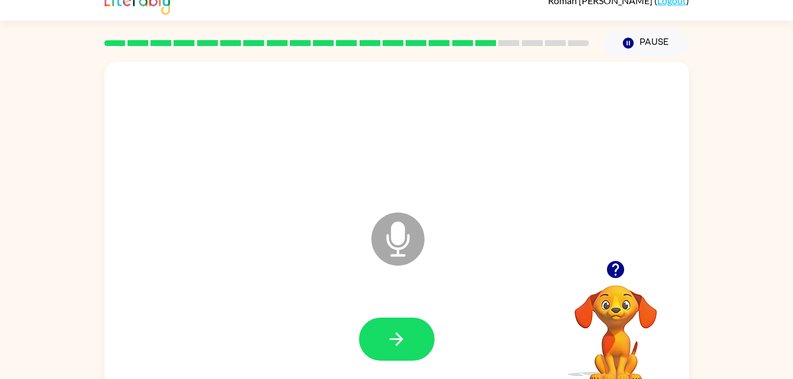
drag, startPoint x: 393, startPoint y: 331, endPoint x: 267, endPoint y: 268, distance: 141.3
click at [267, 268] on div "Microphone The Microphone is here when it is your turn to talk" at bounding box center [397, 230] width 585 height 337
click at [616, 270] on icon "button" at bounding box center [616, 269] width 21 height 21
click at [383, 354] on button "button" at bounding box center [397, 339] width 76 height 43
click at [420, 334] on button "button" at bounding box center [397, 339] width 76 height 43
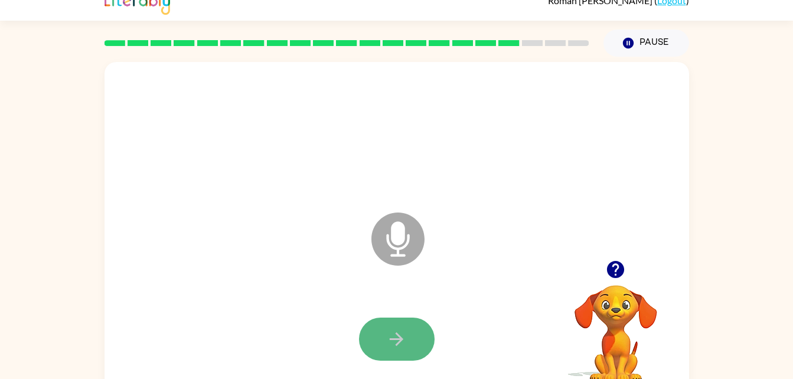
click at [391, 340] on icon "button" at bounding box center [396, 339] width 21 height 21
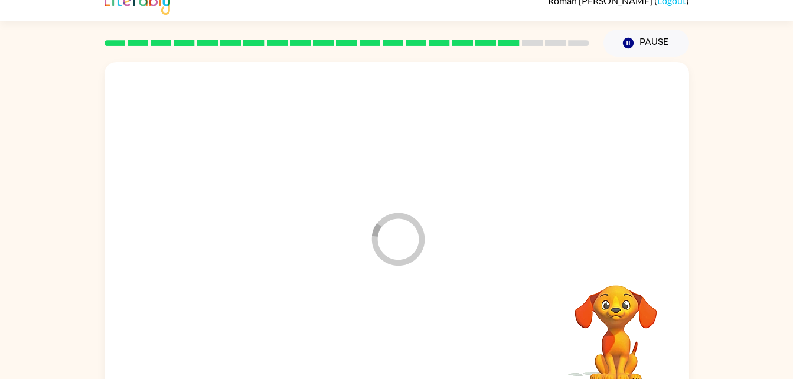
click at [392, 341] on div at bounding box center [396, 339] width 561 height 97
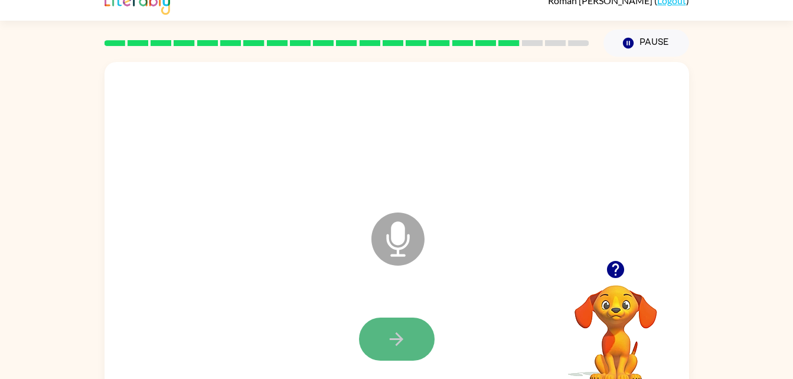
click at [389, 336] on icon "button" at bounding box center [396, 339] width 21 height 21
click at [393, 333] on icon "button" at bounding box center [396, 339] width 21 height 21
click at [611, 278] on icon "button" at bounding box center [616, 269] width 21 height 21
click at [397, 337] on icon "button" at bounding box center [396, 339] width 21 height 21
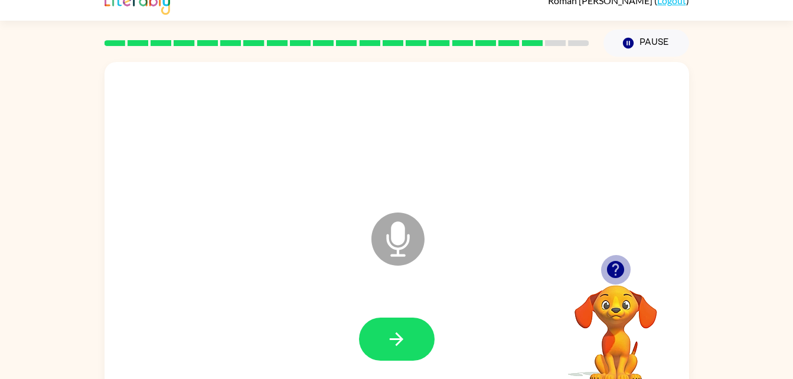
click at [613, 259] on icon "button" at bounding box center [616, 269] width 21 height 21
click at [612, 263] on icon "button" at bounding box center [615, 269] width 17 height 17
click at [613, 266] on icon "button" at bounding box center [616, 269] width 21 height 21
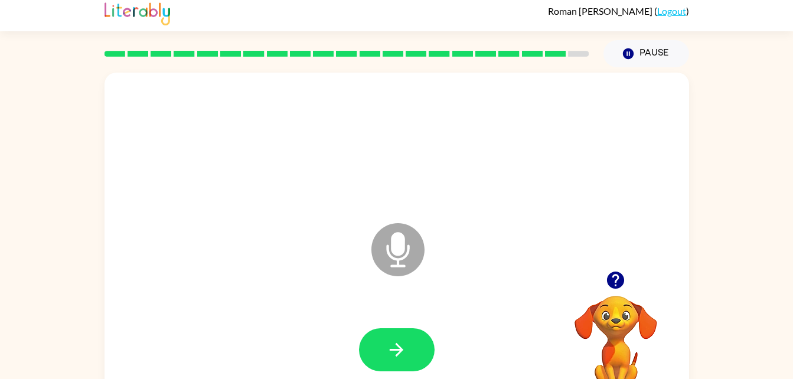
scroll to position [0, 0]
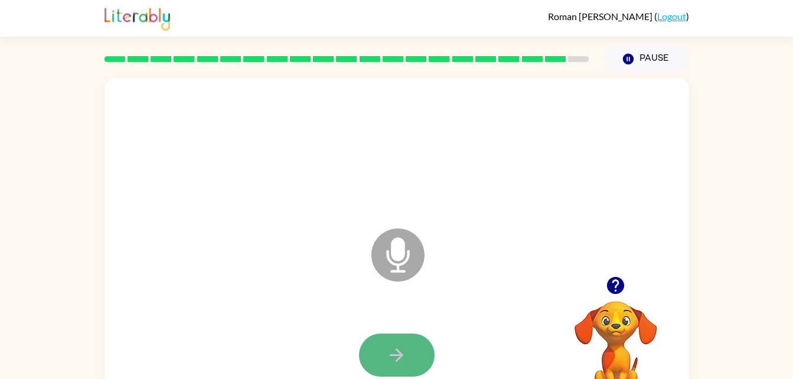
click at [392, 348] on icon "button" at bounding box center [396, 355] width 21 height 21
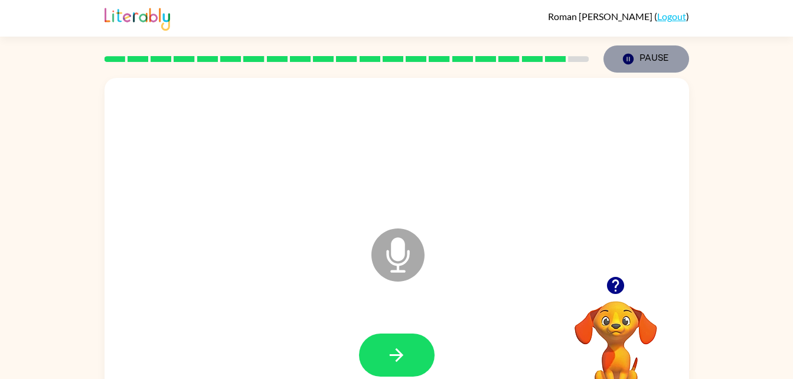
click at [630, 48] on button "Pause Pause" at bounding box center [647, 58] width 86 height 27
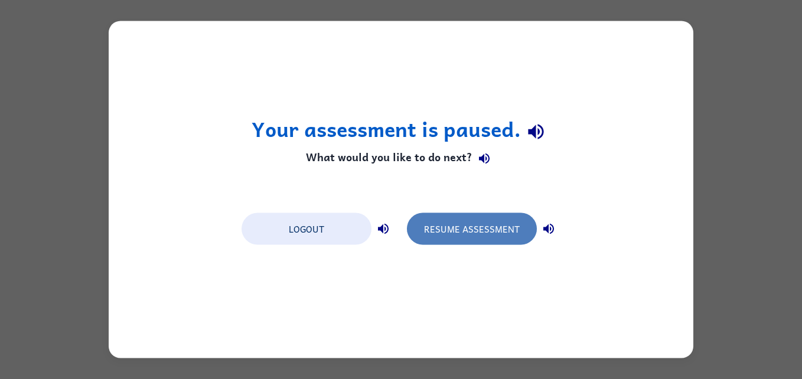
click at [453, 229] on button "Resume Assessment" at bounding box center [472, 229] width 130 height 32
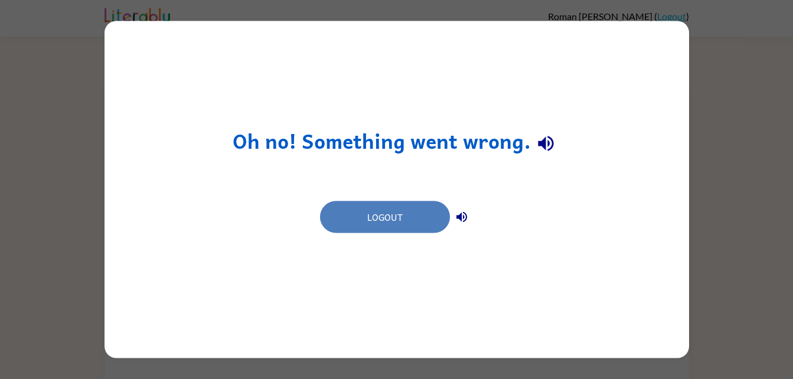
click at [372, 212] on button "Logout" at bounding box center [385, 217] width 130 height 32
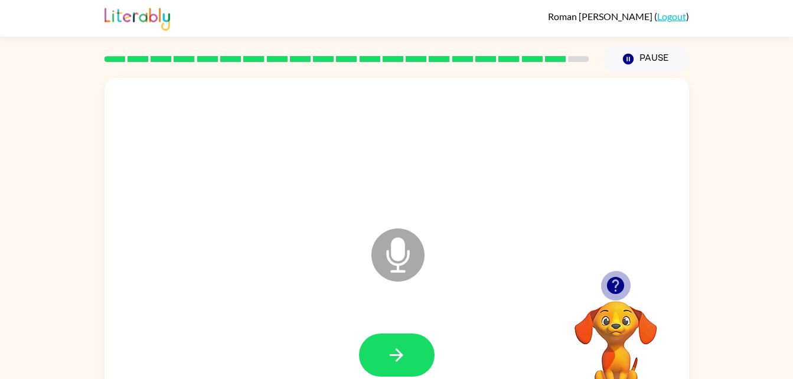
click at [609, 292] on icon "button" at bounding box center [616, 285] width 21 height 21
click at [406, 253] on icon at bounding box center [398, 255] width 53 height 53
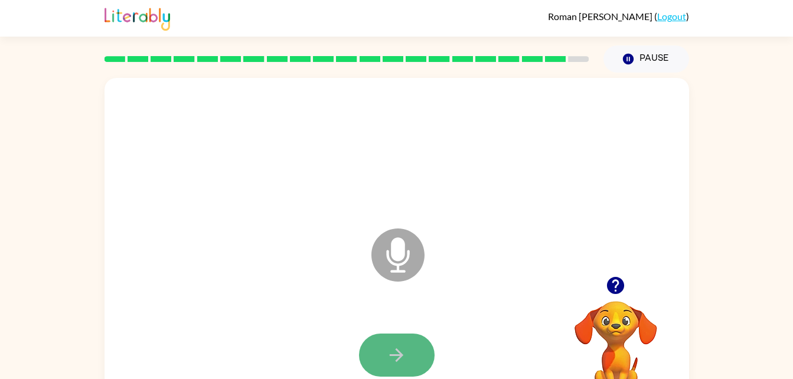
click at [409, 366] on button "button" at bounding box center [397, 355] width 76 height 43
